Goal: Transaction & Acquisition: Purchase product/service

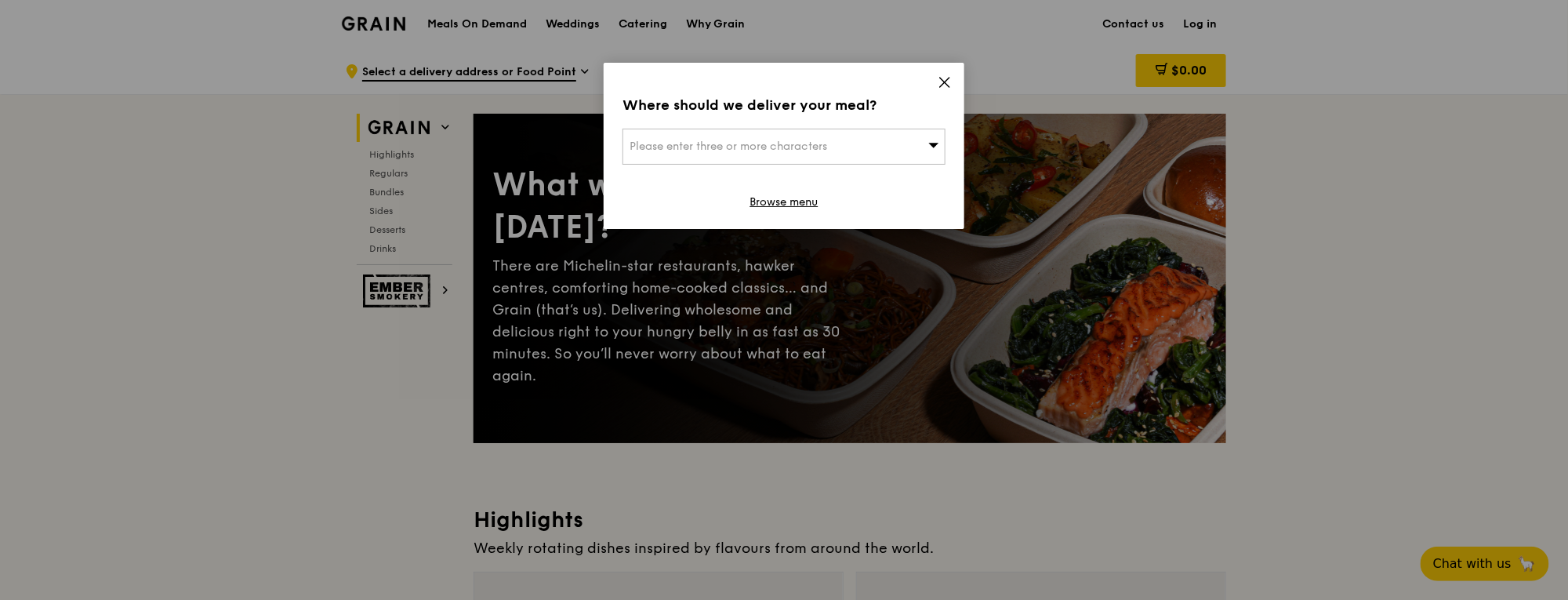
click at [938, 145] on icon at bounding box center [934, 144] width 11 height 12
click at [938, 145] on input "search" at bounding box center [784, 147] width 322 height 34
click at [941, 76] on icon at bounding box center [945, 82] width 14 height 15
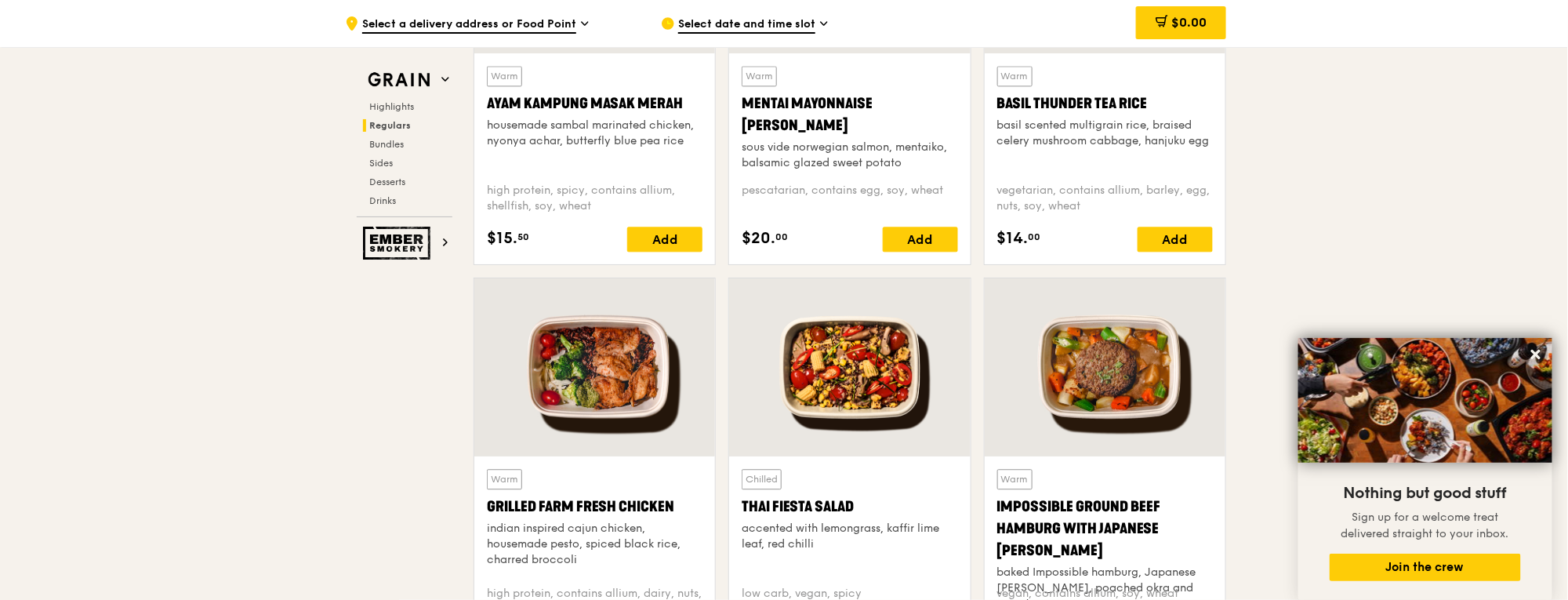
scroll to position [2102, 0]
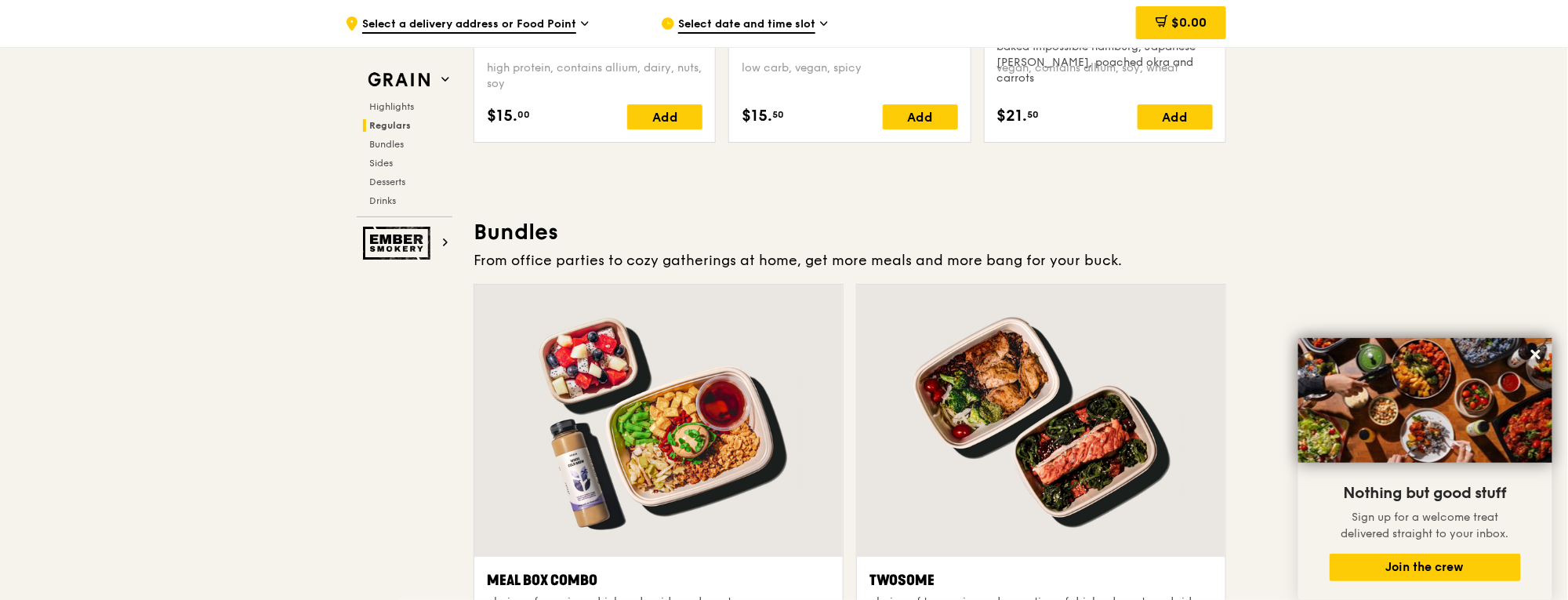
drag, startPoint x: 1567, startPoint y: 201, endPoint x: 1565, endPoint y: 217, distance: 16.1
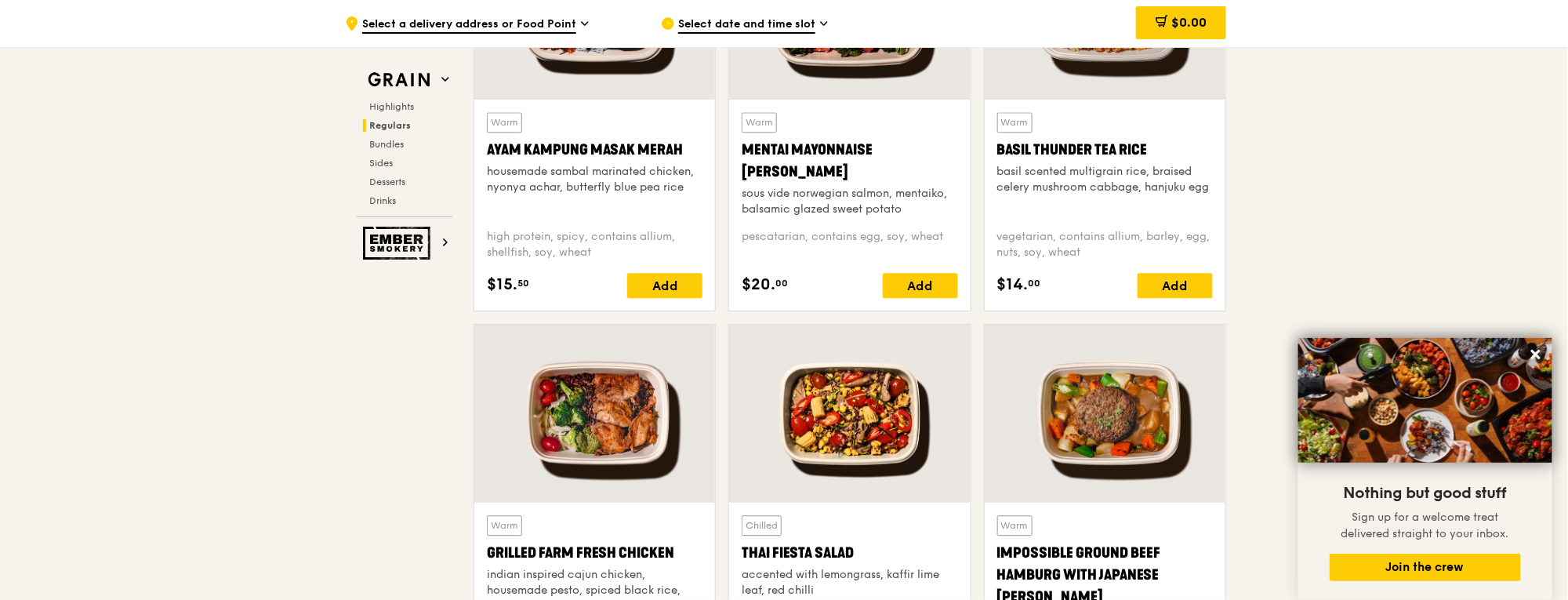
scroll to position [1370, 0]
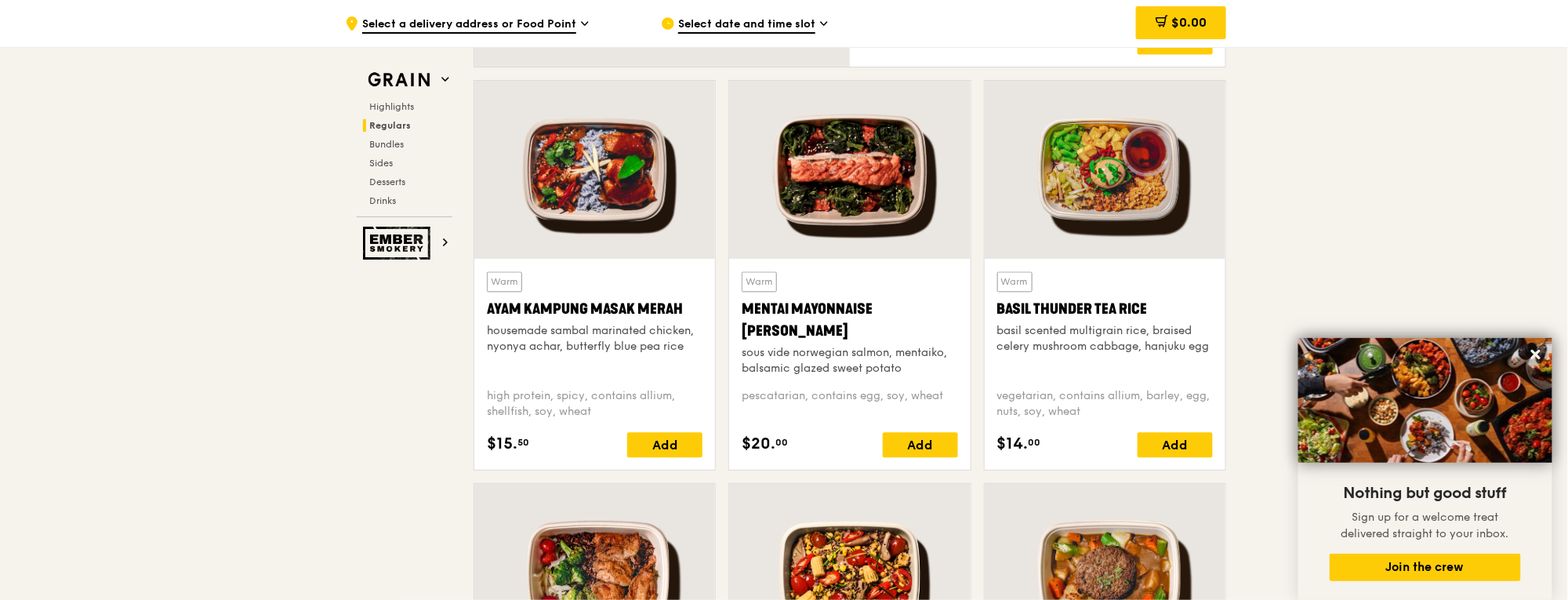
drag, startPoint x: 798, startPoint y: 327, endPoint x: 738, endPoint y: 305, distance: 63.9
click at [738, 305] on div "Warm Mentai Mayonnaise Aburi Salmon sous vide norwegian salmon, mentaiko, balsa…" at bounding box center [850, 364] width 241 height 211
copy div "Mentai Mayonnaise [PERSON_NAME]"
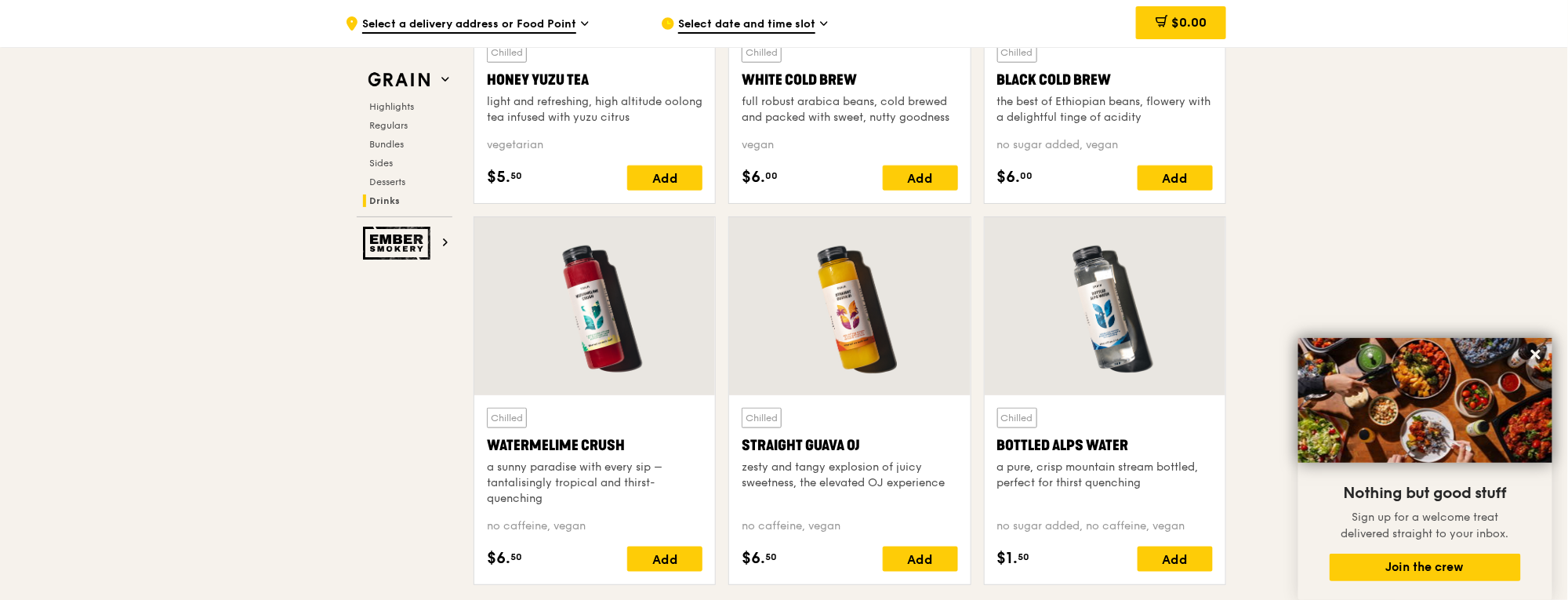
scroll to position [6147, 0]
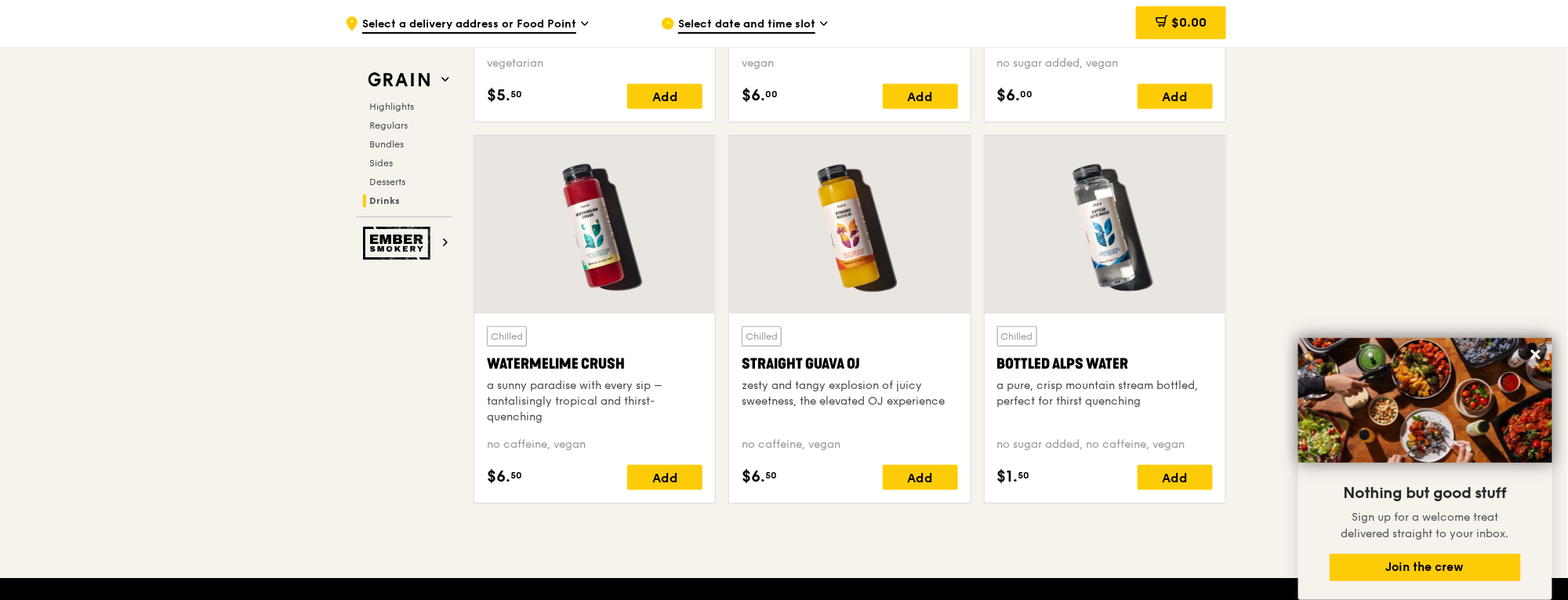
drag, startPoint x: 862, startPoint y: 353, endPoint x: 735, endPoint y: 362, distance: 127.3
click at [735, 362] on div "Chilled Straight Guava OJ zesty and tangy explosion of juicy sweetness, the ele…" at bounding box center [850, 408] width 241 height 189
copy div "Straight Guava OJ"
